Goal: Transaction & Acquisition: Purchase product/service

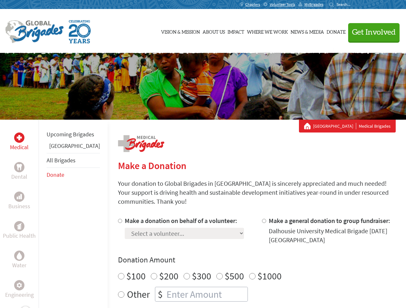
click at [355, 4] on div "Search for:" at bounding box center [342, 4] width 26 height 5
click at [371, 32] on span "Get Involved" at bounding box center [374, 33] width 44 height 8
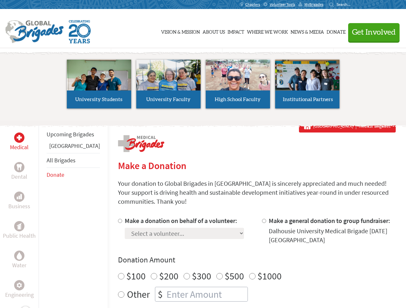
click at [203, 86] on li "High School Faculty" at bounding box center [237, 84] width 69 height 59
click at [42, 214] on div "Upcoming Brigades Ghana All Brigades Donate" at bounding box center [73, 274] width 69 height 308
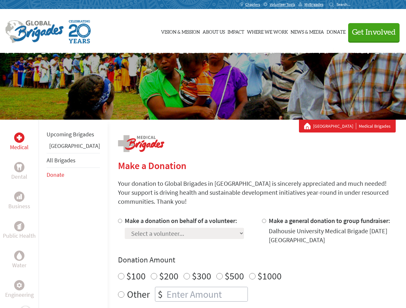
click at [245, 258] on div "Donation Amount $100 $200 $300 $500 $1000 Other $" at bounding box center [256, 278] width 277 height 47
click at [118, 219] on input "Make a donation on behalf of a volunteer:" at bounding box center [120, 221] width 4 height 4
radio input "true"
click at [262, 219] on input "Make a general donation to group fundraiser:" at bounding box center [264, 221] width 4 height 4
radio input "true"
